Goal: Information Seeking & Learning: Learn about a topic

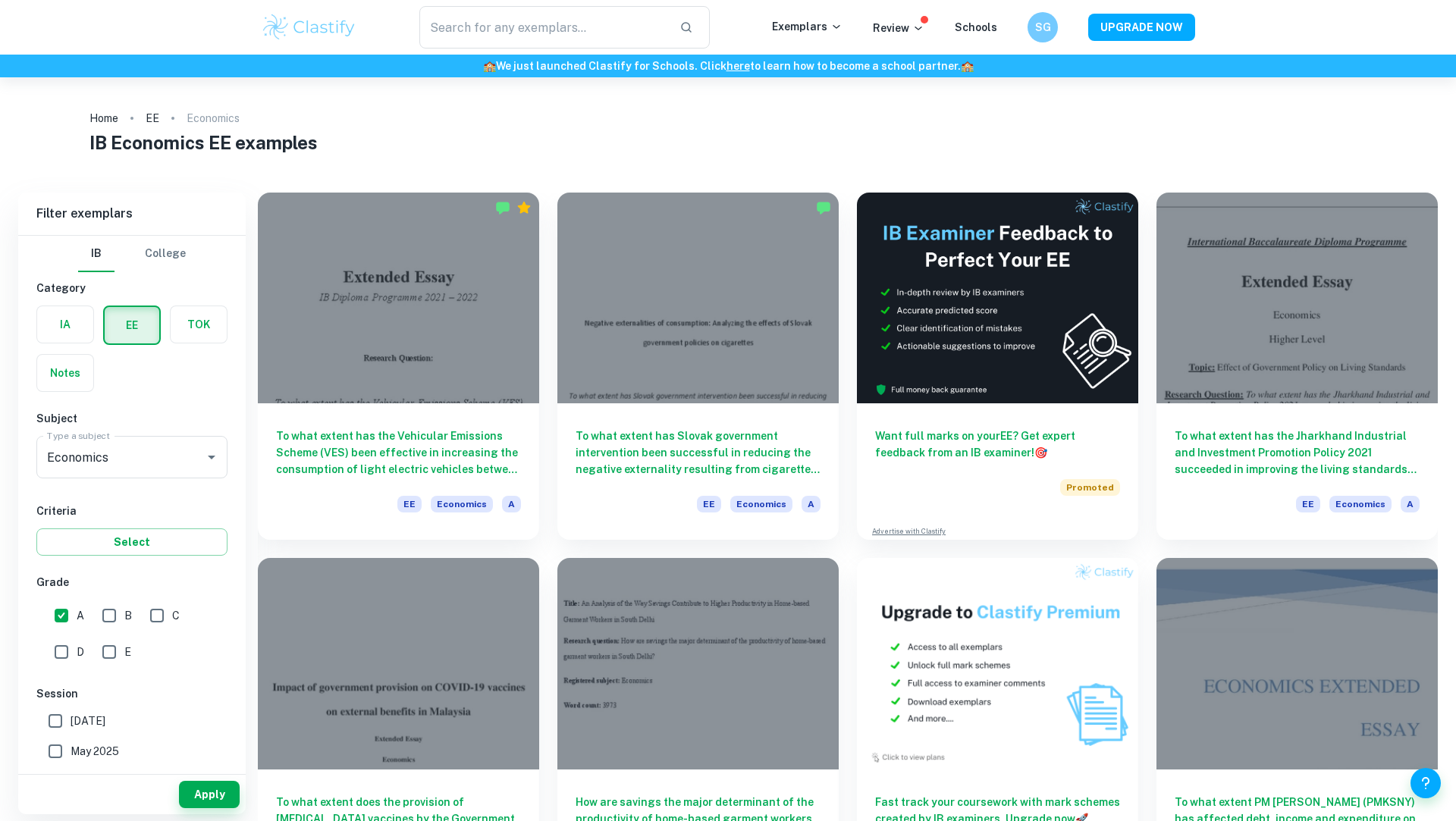
scroll to position [1, 0]
click at [428, 321] on div at bounding box center [398, 294] width 281 height 211
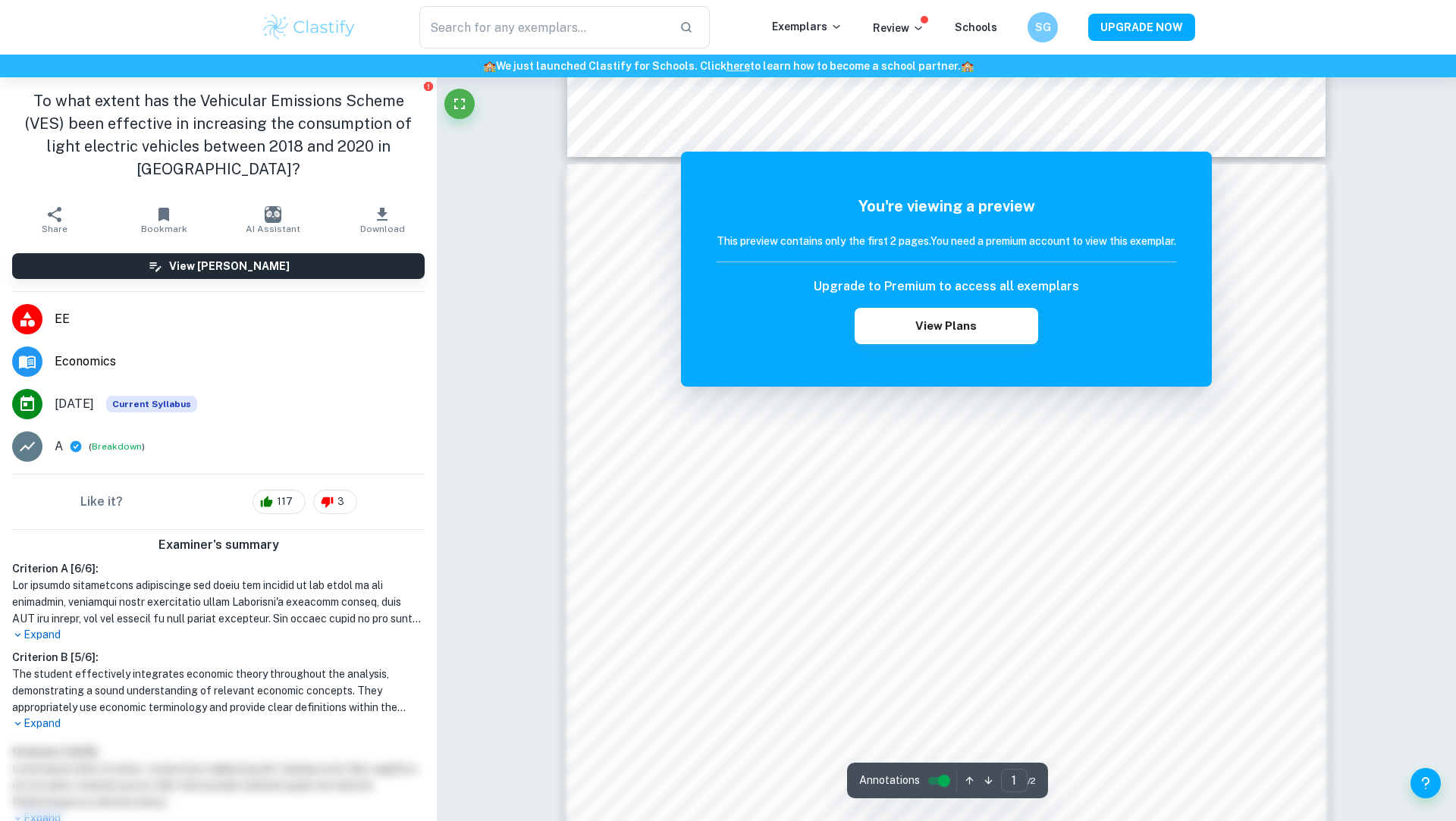
scroll to position [1090, 0]
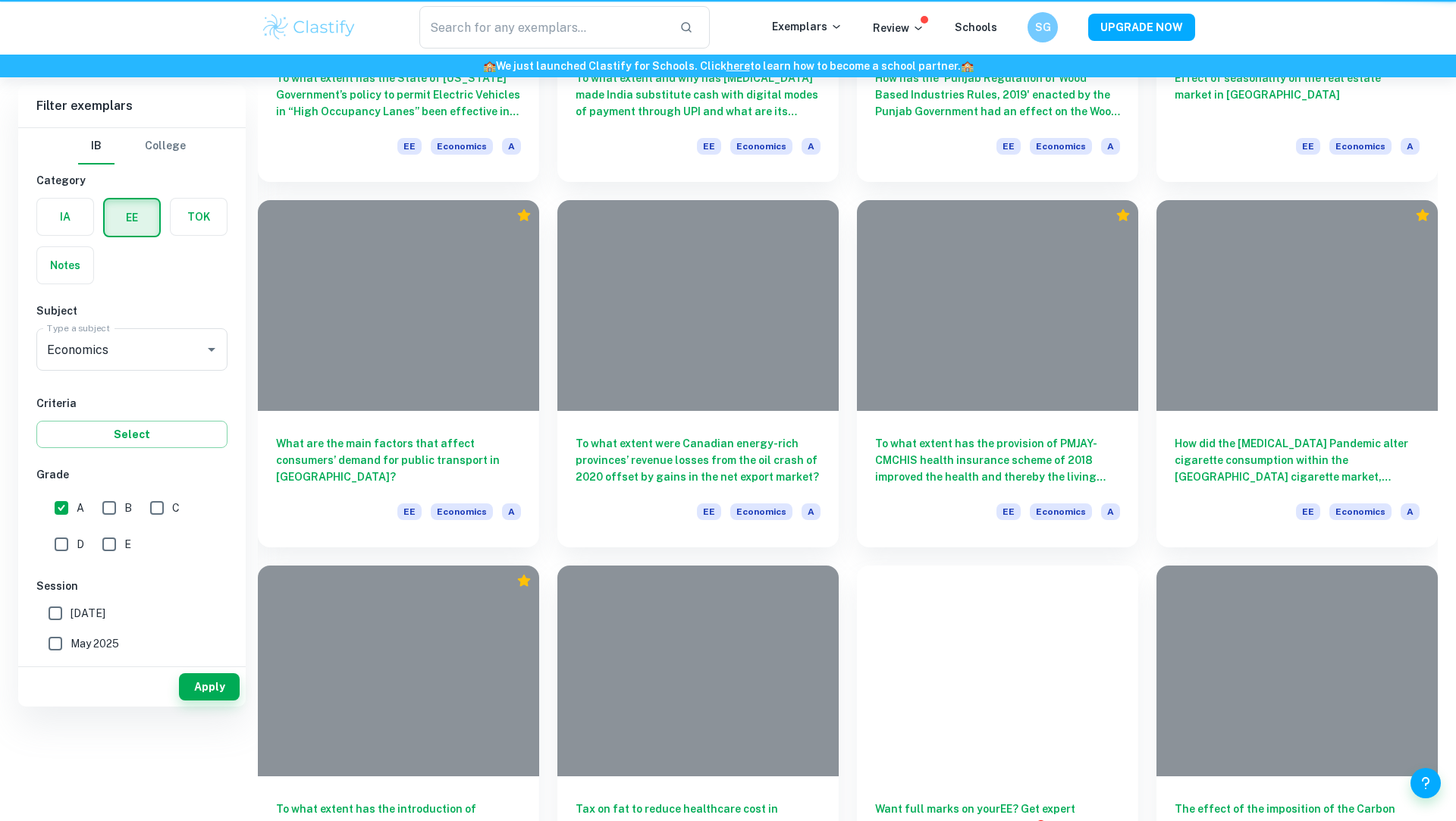
scroll to position [1, 0]
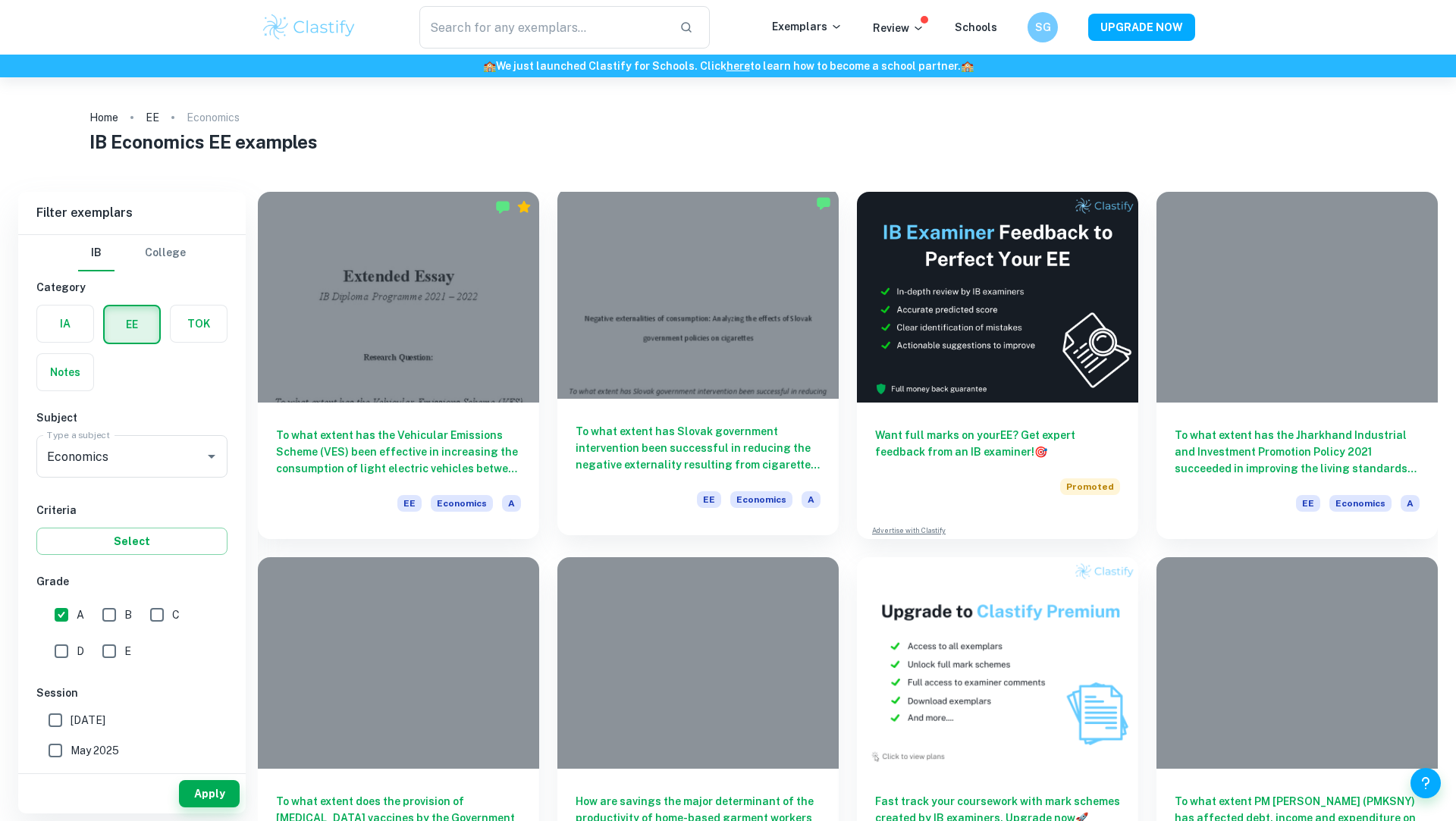
click at [745, 345] on div at bounding box center [697, 294] width 281 height 211
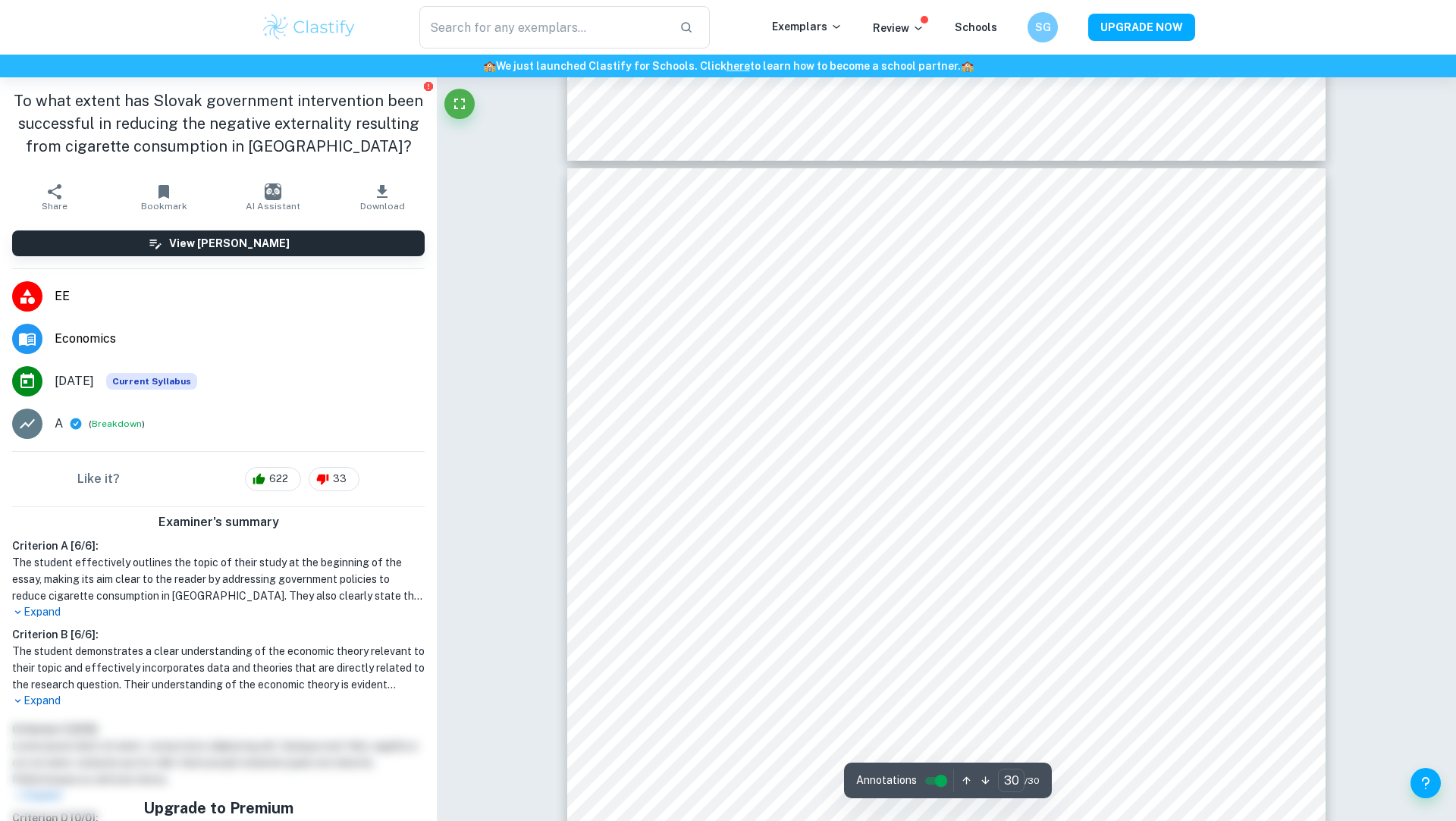
scroll to position [29444, 0]
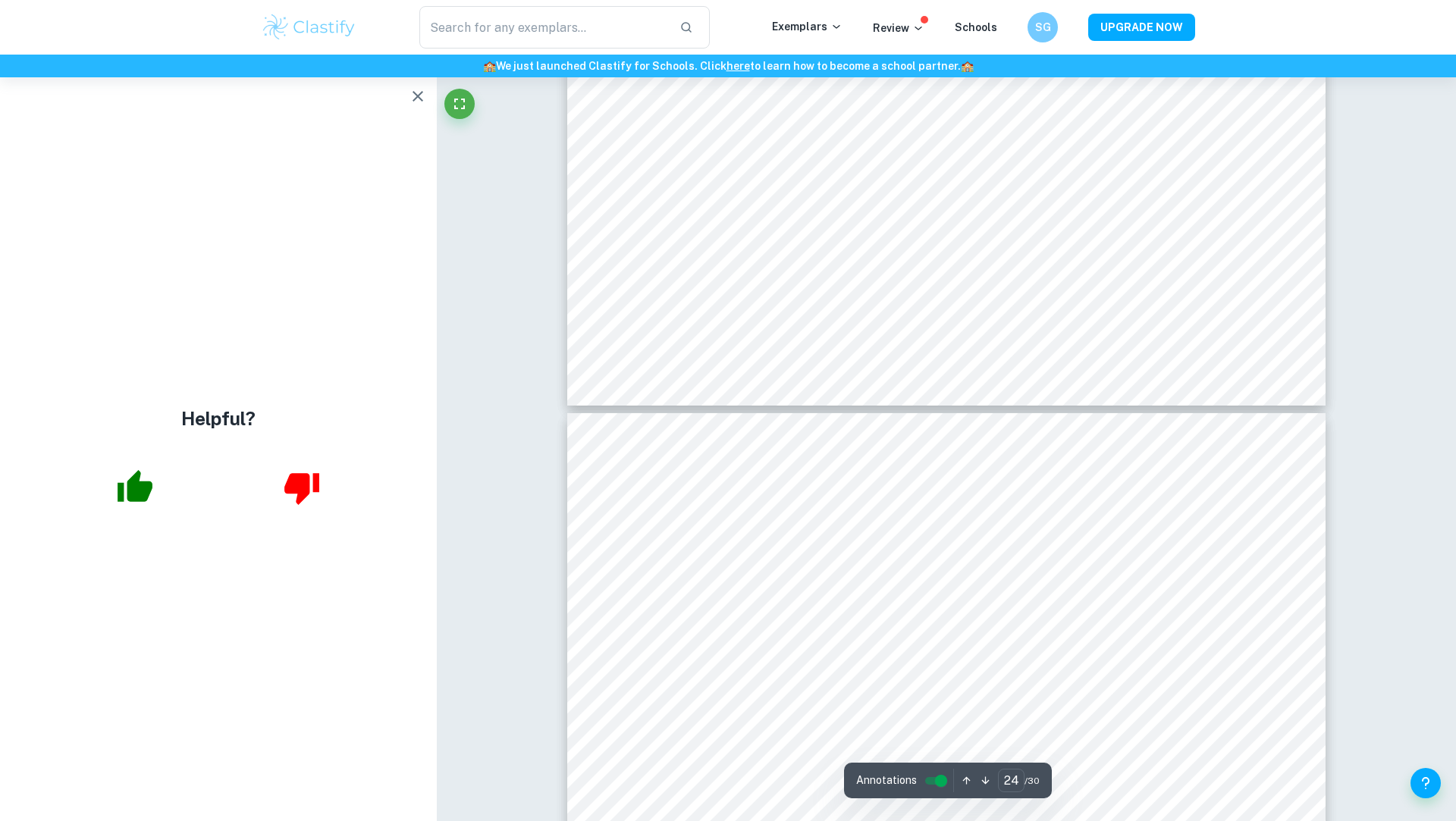
type input "23"
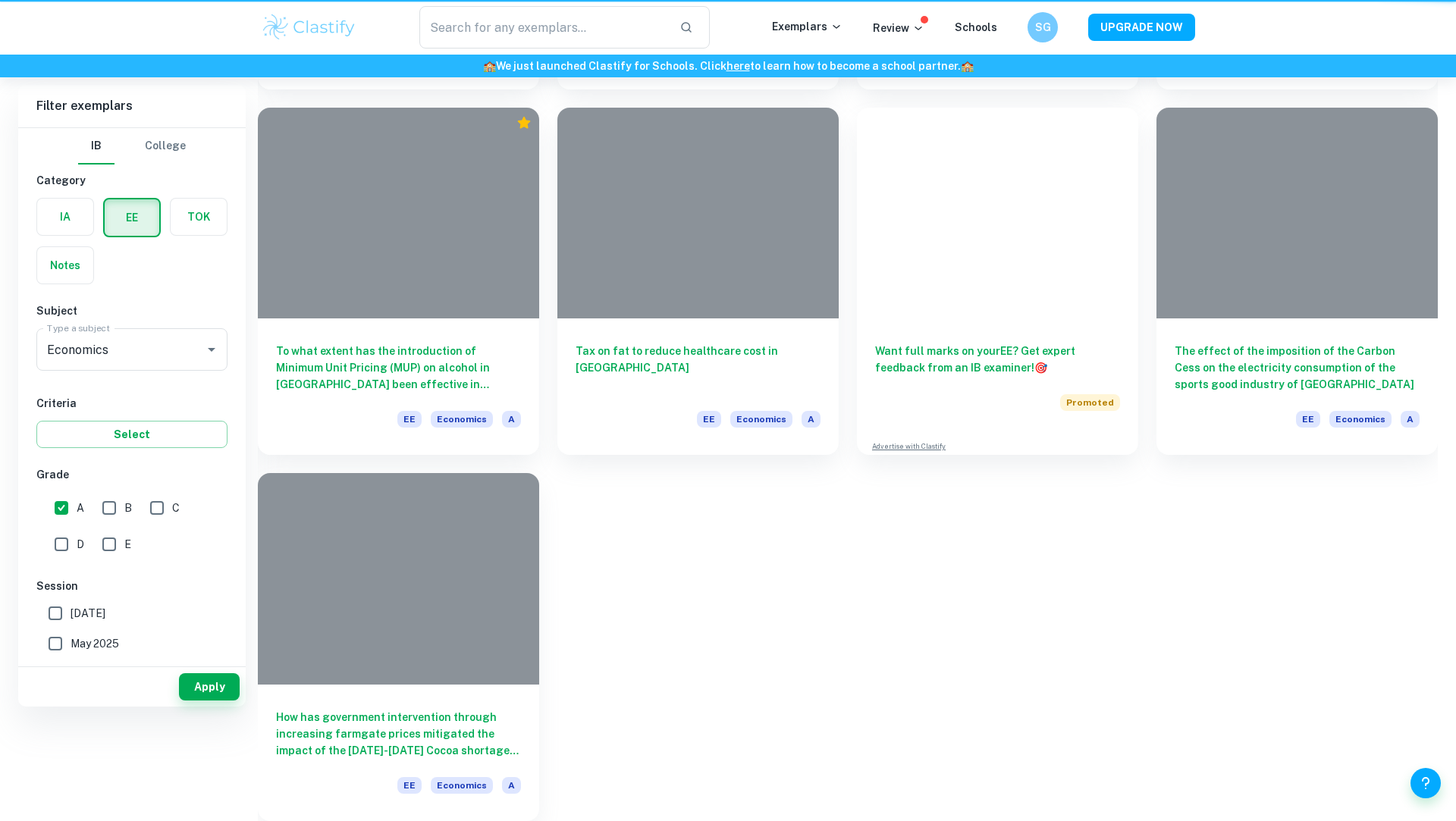
scroll to position [1, 0]
